Goal: Find specific page/section: Find specific page/section

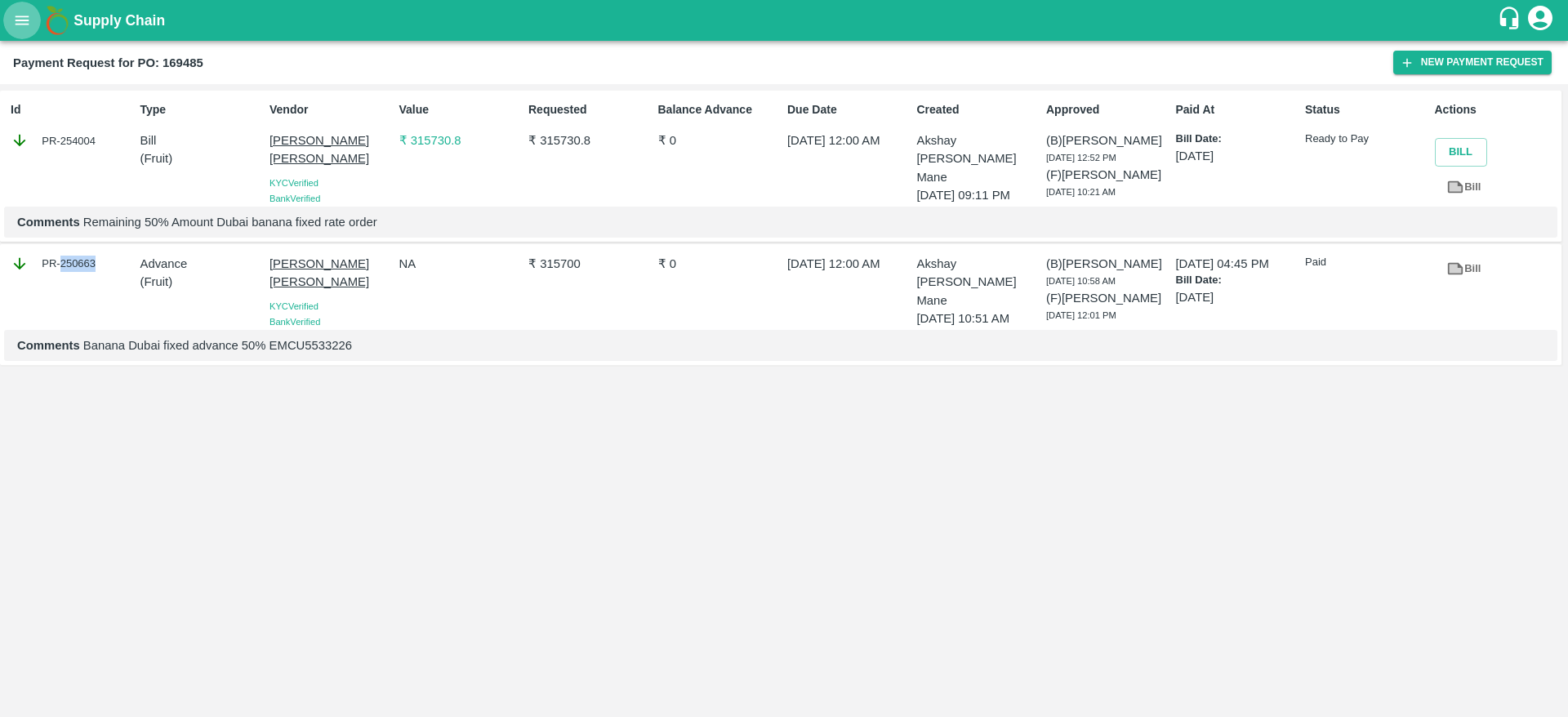
click at [19, 23] on icon "open drawer" at bounding box center [22, 21] width 18 height 18
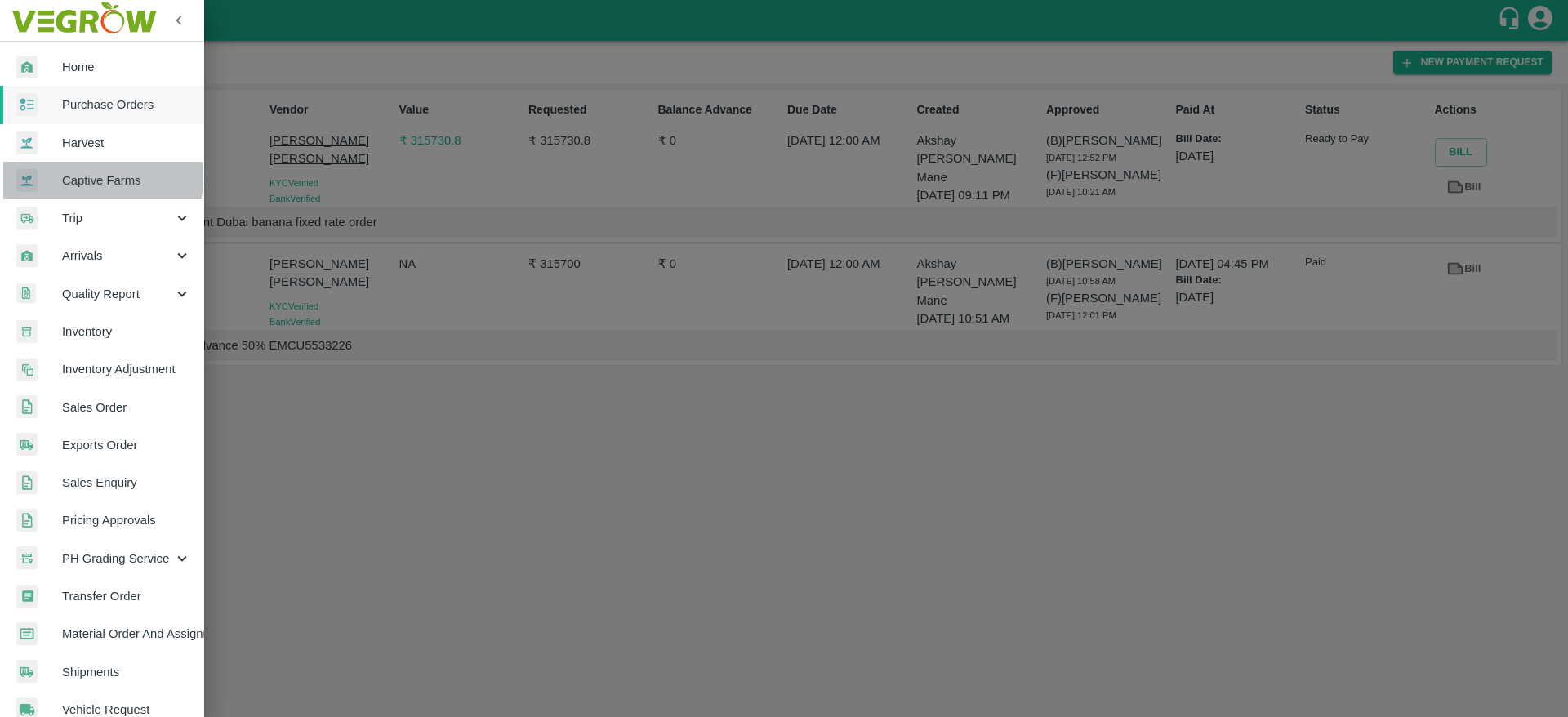
click at [91, 179] on span "Captive Farms" at bounding box center [127, 181] width 129 height 18
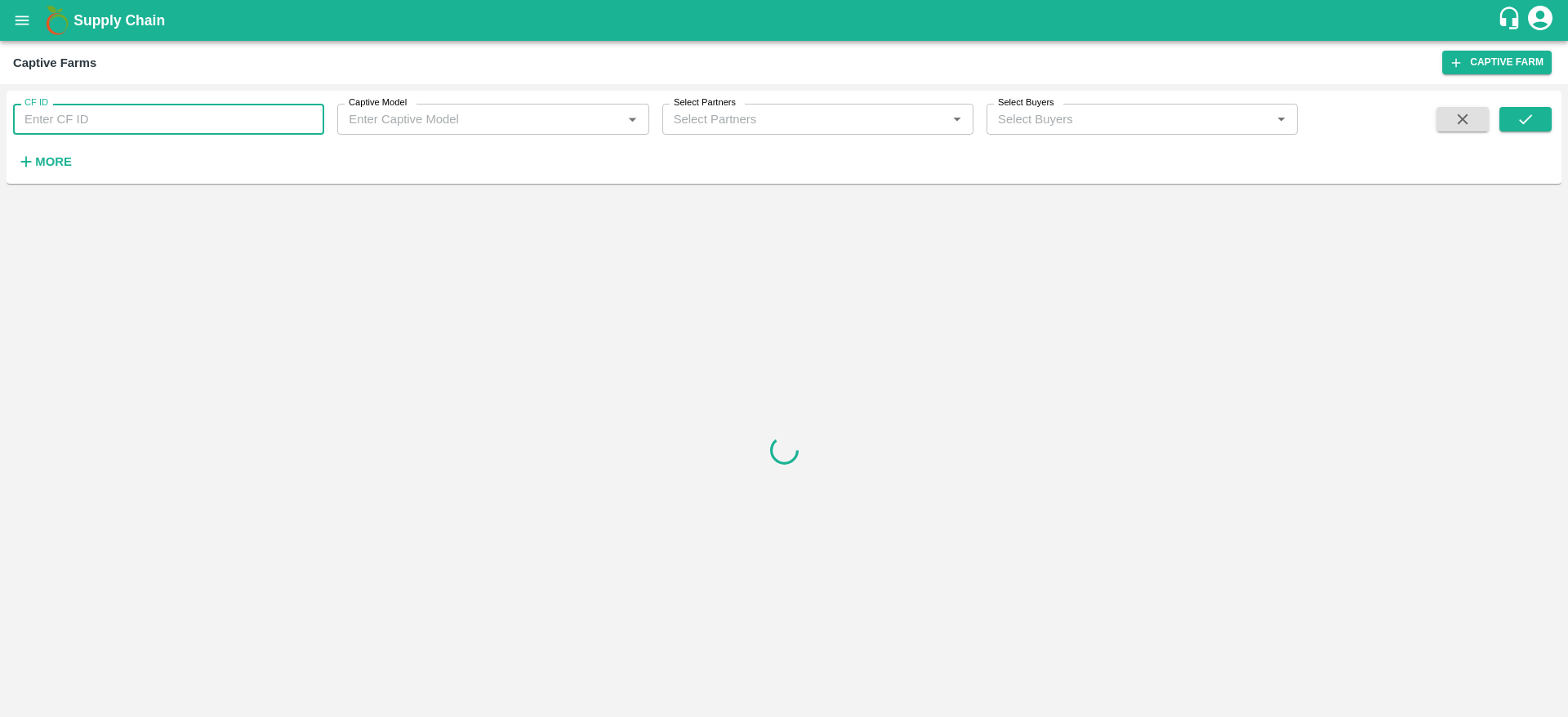
paste input "32"
click at [149, 120] on input "32" at bounding box center [168, 119] width 311 height 31
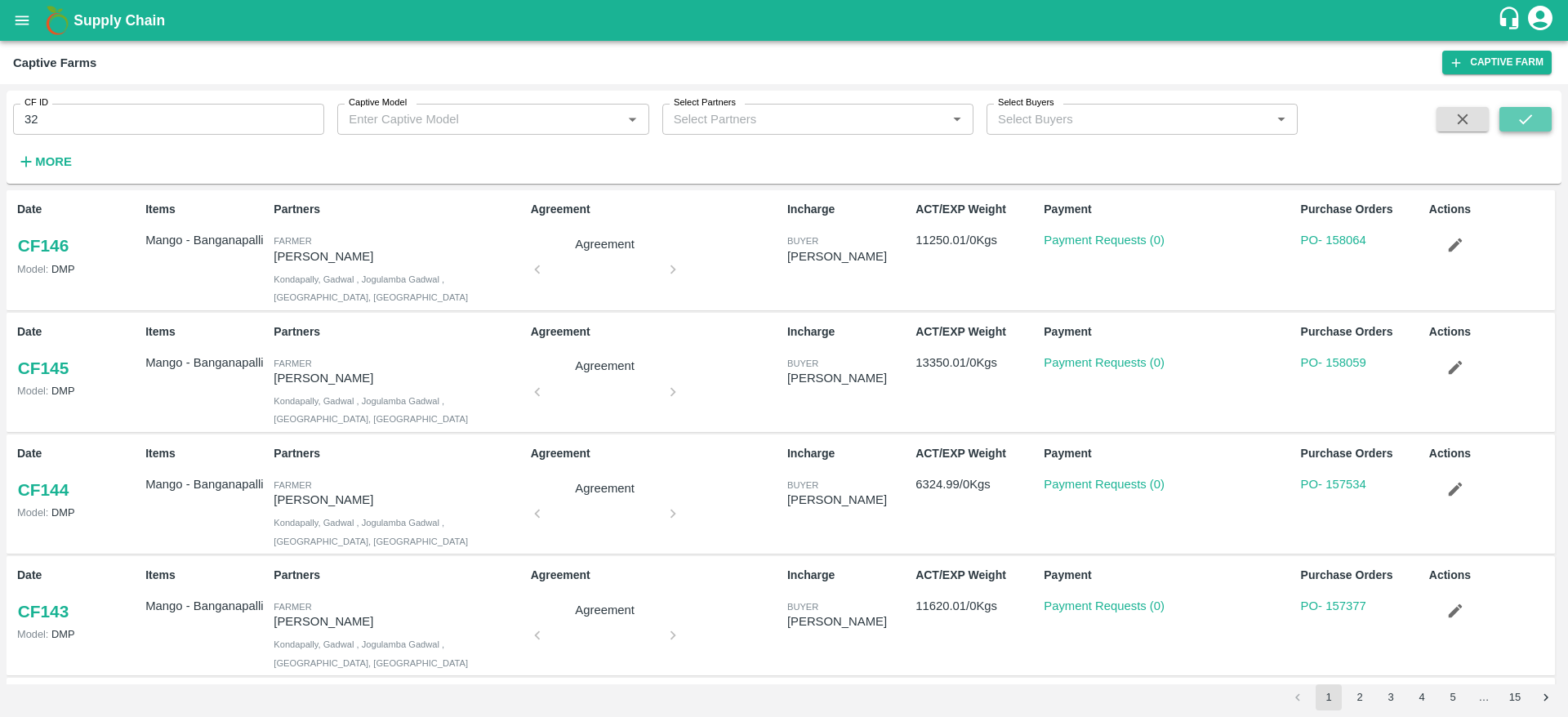
click at [1519, 118] on icon "submit" at bounding box center [1525, 119] width 18 height 18
click at [205, 122] on input "32" at bounding box center [168, 119] width 311 height 31
click at [1537, 125] on button "submit" at bounding box center [1525, 119] width 52 height 25
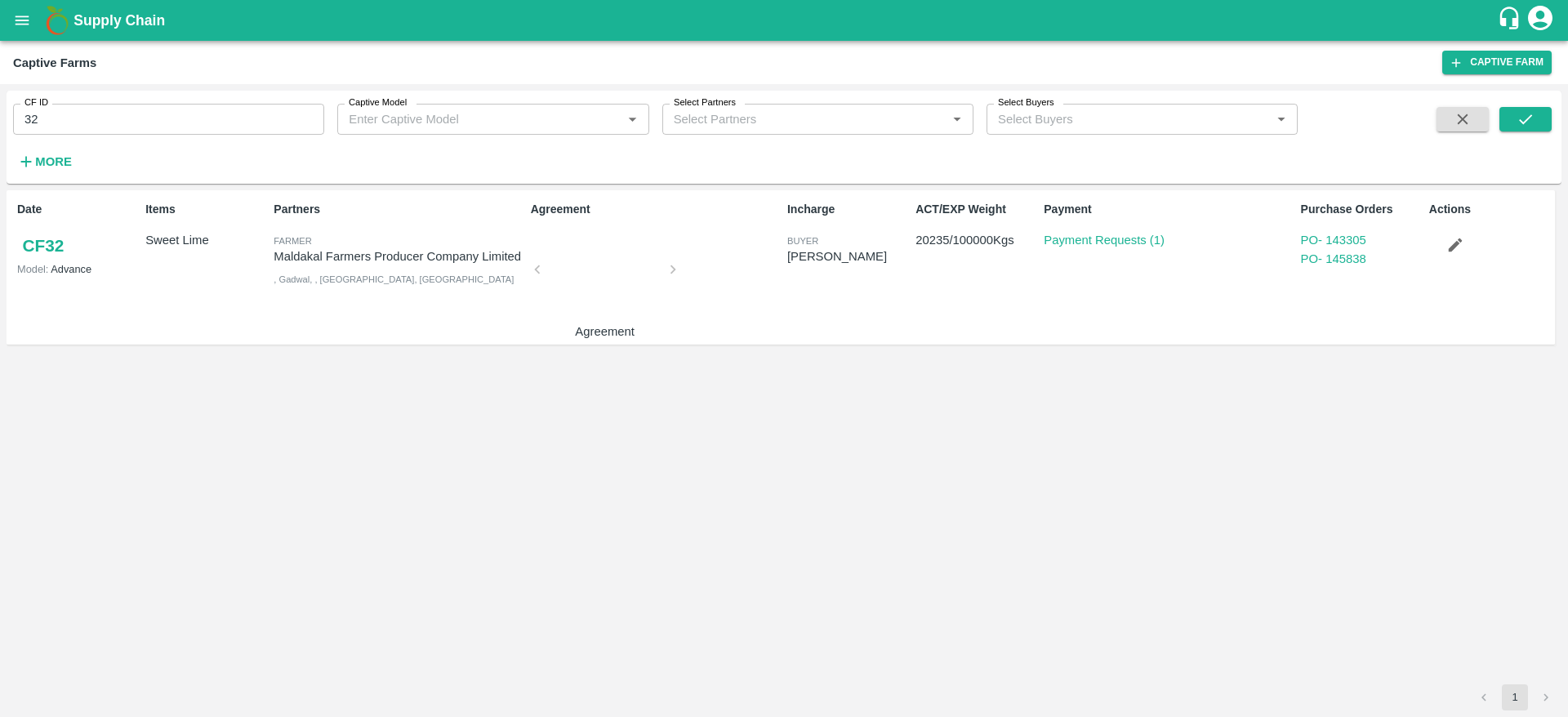
click at [308, 251] on p "Maldakal Farmers Producer Company Limited" at bounding box center [398, 257] width 249 height 18
copy p "Maldakal Farmers Producer Company Limited"
click at [308, 251] on p "Maldakal Farmers Producer Company Limited" at bounding box center [398, 257] width 249 height 18
click at [157, 117] on input "32" at bounding box center [168, 119] width 311 height 31
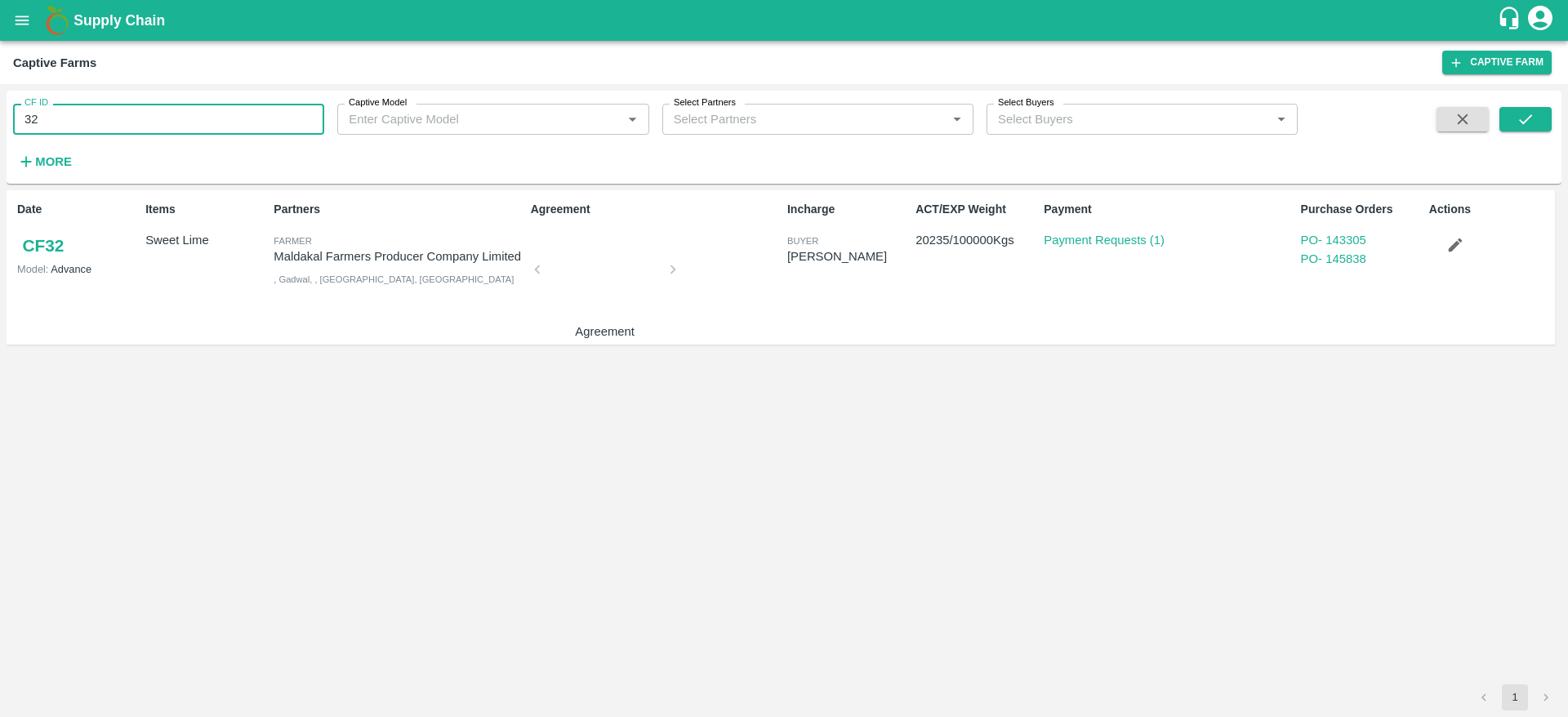
paste input "text"
click at [157, 117] on input "139" at bounding box center [168, 119] width 311 height 31
type input "139"
click at [1522, 113] on icon "submit" at bounding box center [1525, 119] width 18 height 18
